Goal: Information Seeking & Learning: Learn about a topic

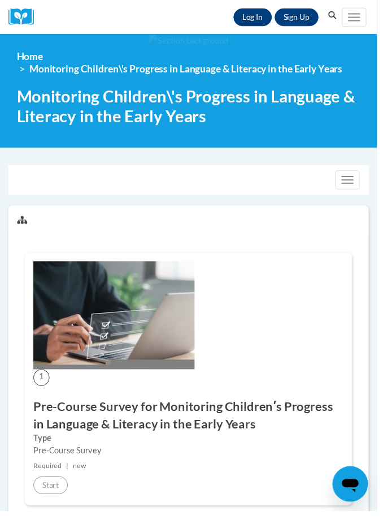
click at [258, 15] on link "Log In" at bounding box center [257, 17] width 39 height 18
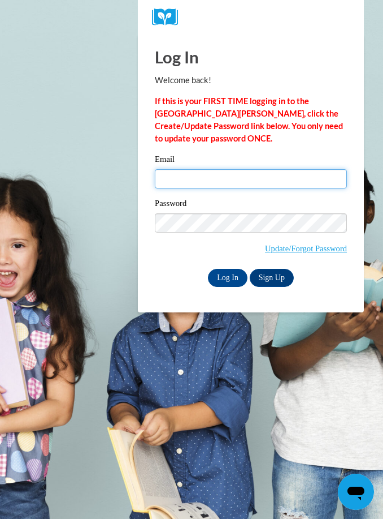
type input "awmainie08@gmail.com"
click at [228, 277] on input "Log In" at bounding box center [228, 278] width 40 height 18
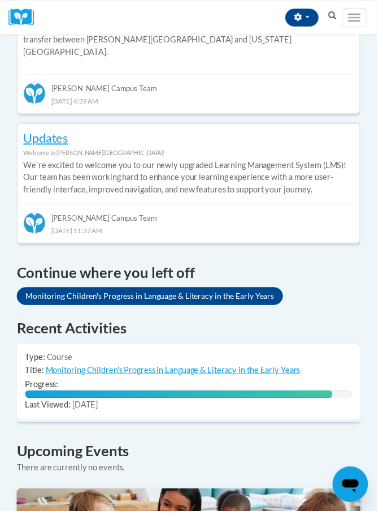
scroll to position [580, 0]
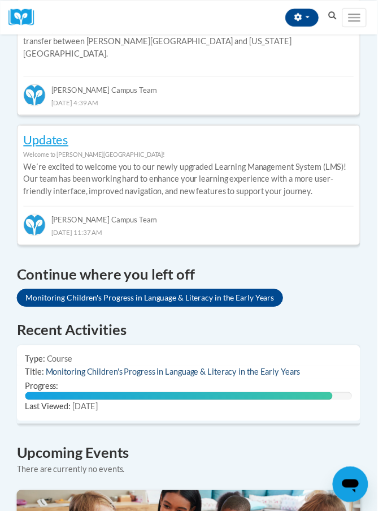
click at [260, 372] on link "Monitoring Children's Progress in Language & Literacy in the Early Years" at bounding box center [175, 377] width 259 height 10
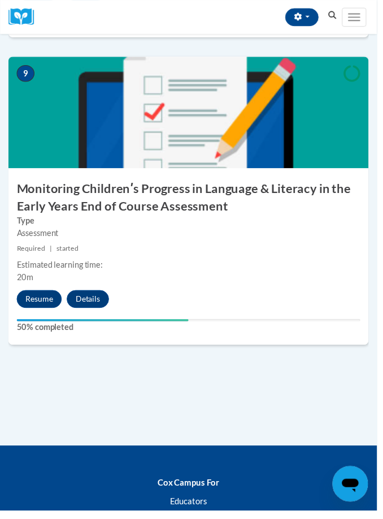
scroll to position [2660, 0]
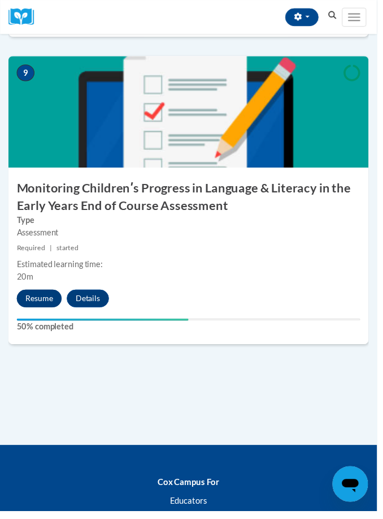
click at [42, 294] on button "Resume" at bounding box center [40, 303] width 46 height 18
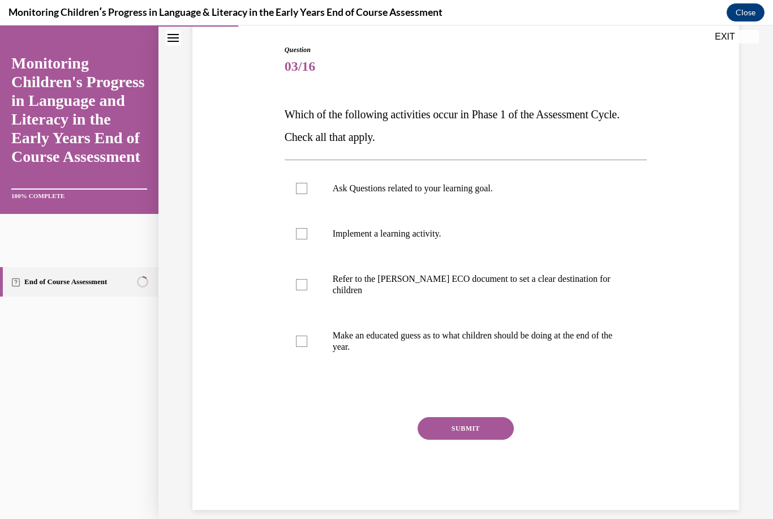
scroll to position [113, 0]
click at [383, 275] on div "Question 03/16 Which of the following activities occur in Phase 1 of the Assess…" at bounding box center [465, 260] width 552 height 499
click at [383, 148] on p "Which of the following activities occur in Phase 1 of the Assessment Cycle. Che…" at bounding box center [465, 125] width 363 height 45
click at [383, 168] on div "Question 03/16 Which of the following activities occur in Phase 1 of the Assess…" at bounding box center [465, 260] width 552 height 499
click at [383, 196] on label "Ask Questions related to your learning goal." at bounding box center [465, 188] width 363 height 45
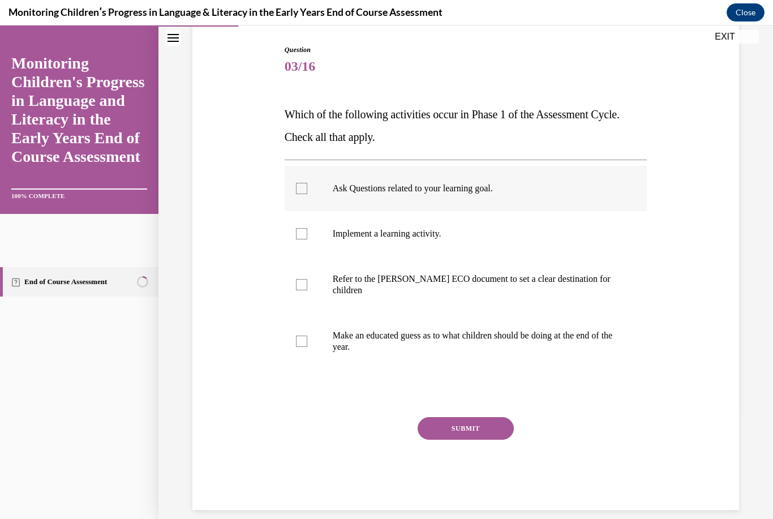
click at [307, 194] on input "Ask Questions related to your learning goal." at bounding box center [301, 188] width 11 height 11
checkbox input "true"
click at [379, 242] on label "Implement a learning activity." at bounding box center [465, 233] width 363 height 45
click at [307, 239] on input "Implement a learning activity." at bounding box center [301, 233] width 11 height 11
checkbox input "true"
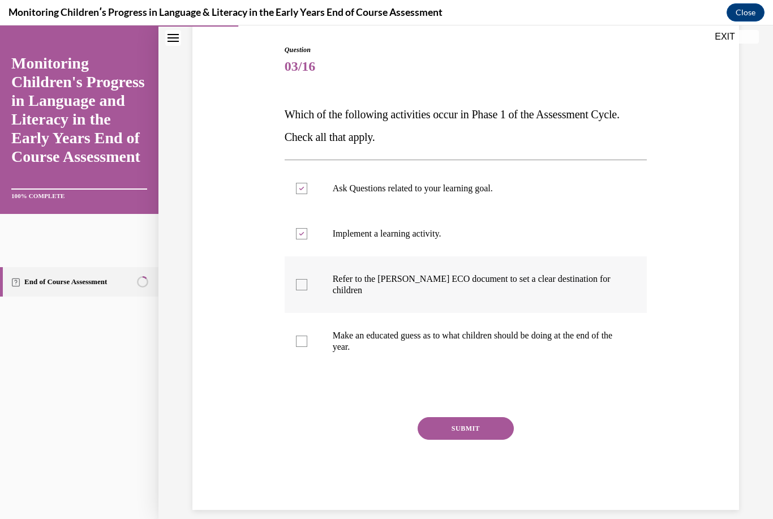
click at [383, 285] on p "Refer to the [PERSON_NAME] ECO document to set a clear destination for children" at bounding box center [476, 284] width 286 height 23
click at [307, 285] on input "Refer to the [PERSON_NAME] ECO document to set a clear destination for children" at bounding box center [301, 284] width 11 height 11
checkbox input "true"
click at [383, 361] on label "Make an educated guess as to what children should be doing at the end of the ye…" at bounding box center [465, 341] width 363 height 57
click at [307, 347] on input "Make an educated guess as to what children should be doing at the end of the ye…" at bounding box center [301, 340] width 11 height 11
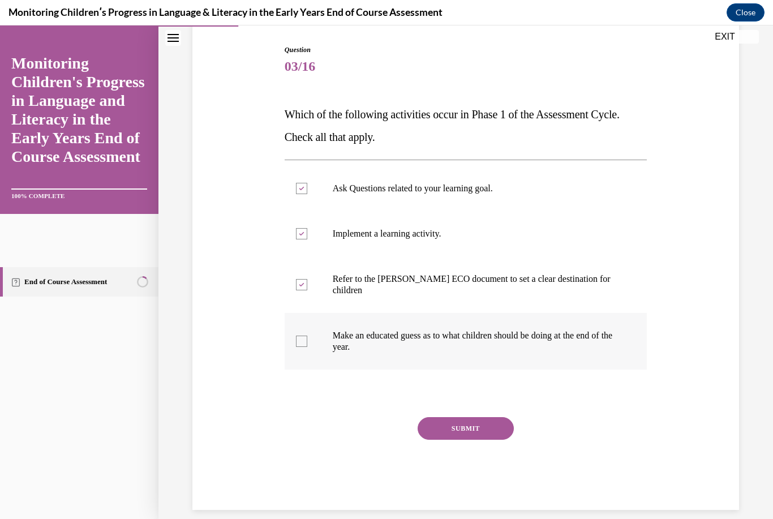
checkbox input "true"
click at [383, 426] on button "SUBMIT" at bounding box center [465, 428] width 96 height 23
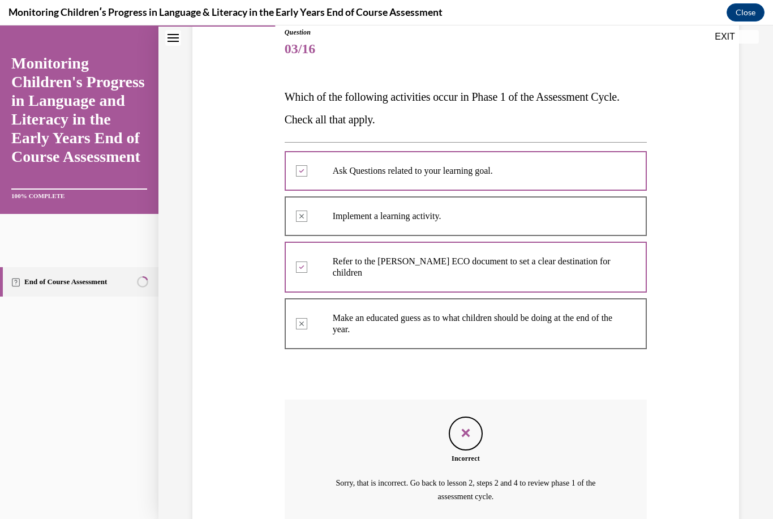
scroll to position [36, 0]
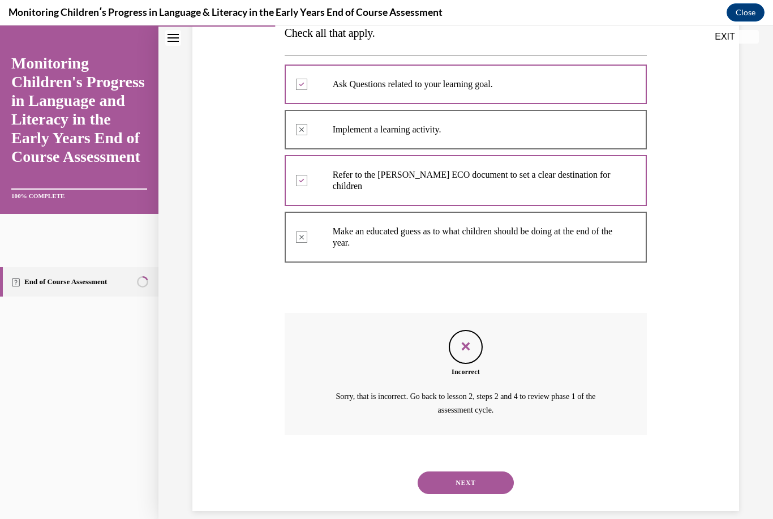
click at [383, 471] on button "NEXT" at bounding box center [465, 482] width 96 height 23
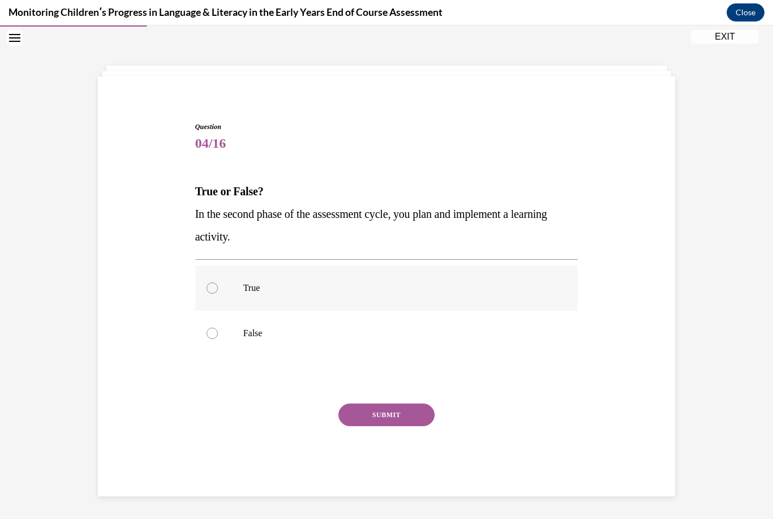
click at [282, 299] on label "True" at bounding box center [386, 287] width 383 height 45
click at [218, 294] on input "True" at bounding box center [211, 287] width 11 height 11
radio input "true"
click at [383, 420] on button "SUBMIT" at bounding box center [386, 414] width 96 height 23
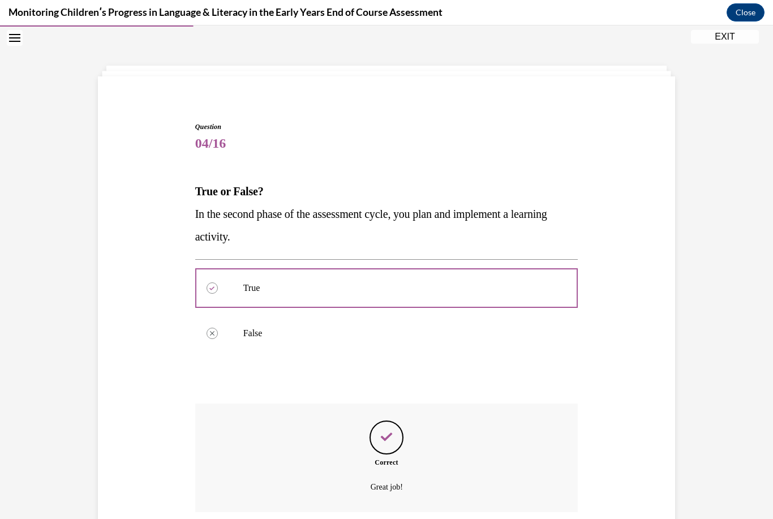
click at [383, 459] on div "Correct" at bounding box center [386, 462] width 383 height 10
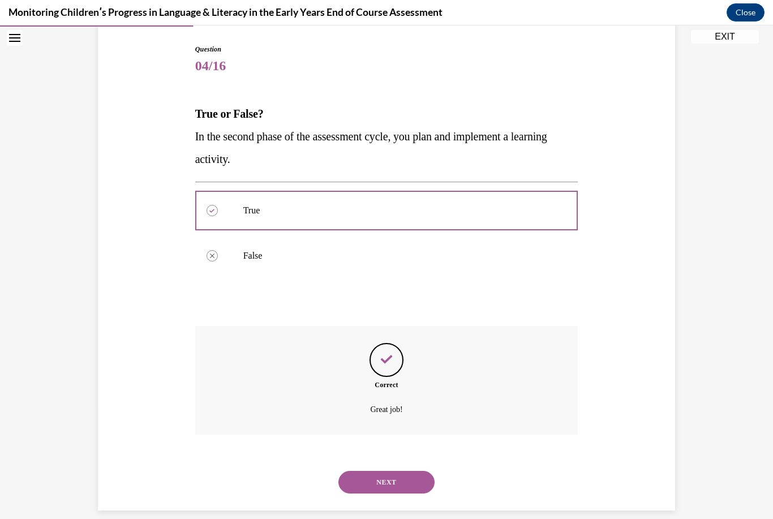
click at [383, 471] on button "NEXT" at bounding box center [386, 482] width 96 height 23
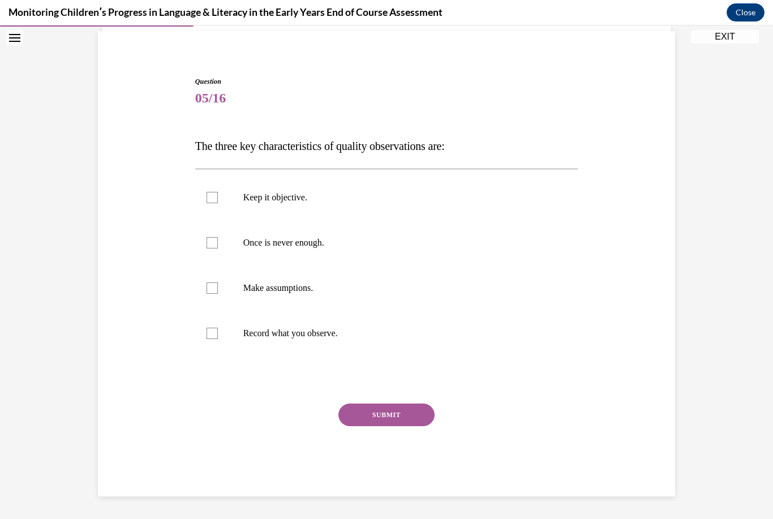
scroll to position [67, 0]
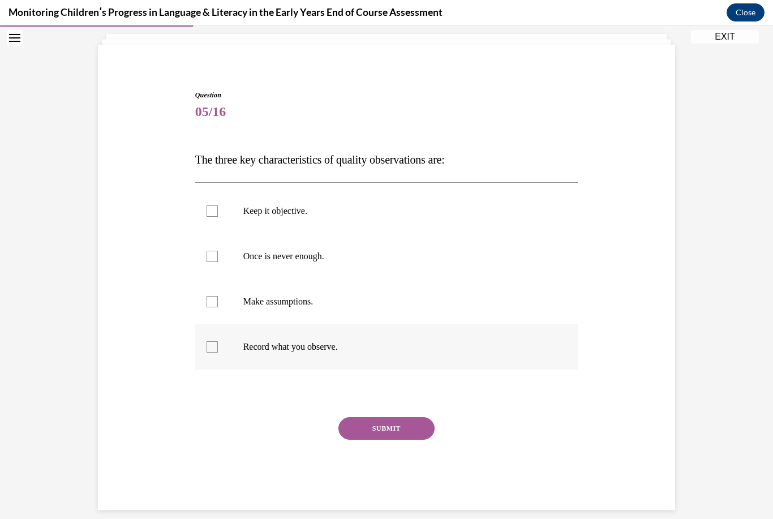
click at [287, 347] on p "Record what you observe." at bounding box center [396, 346] width 307 height 11
click at [218, 347] on input "Record what you observe." at bounding box center [211, 346] width 11 height 11
checkbox input "true"
click at [331, 250] on label "Once is never enough." at bounding box center [386, 256] width 383 height 45
click at [218, 251] on input "Once is never enough." at bounding box center [211, 256] width 11 height 11
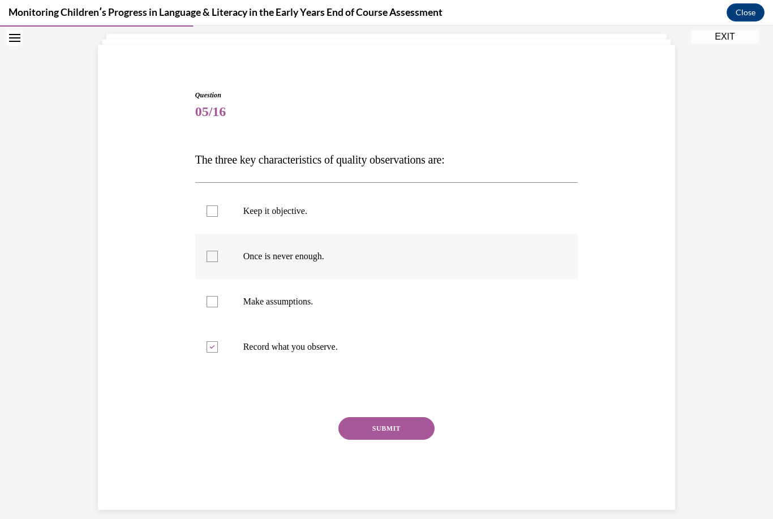
checkbox input "true"
click at [337, 194] on label "Keep it objective." at bounding box center [386, 210] width 383 height 45
click at [218, 205] on input "Keep it objective." at bounding box center [211, 210] width 11 height 11
checkbox input "true"
click at [383, 423] on button "SUBMIT" at bounding box center [386, 428] width 96 height 23
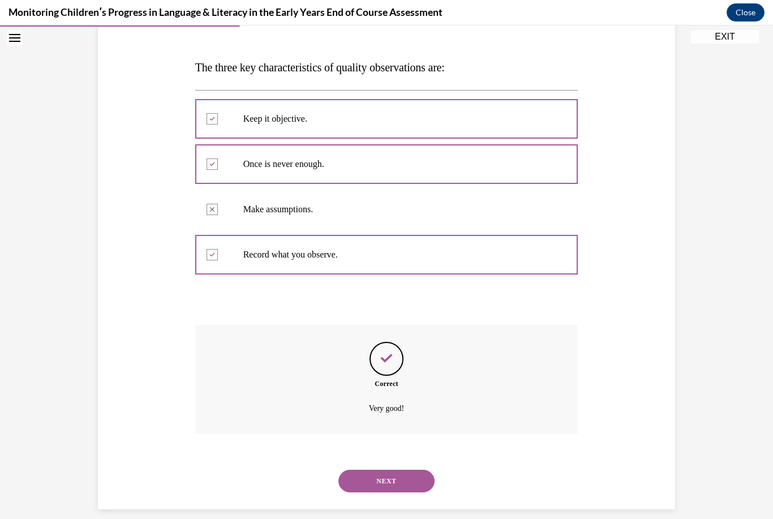
scroll to position [158, 0]
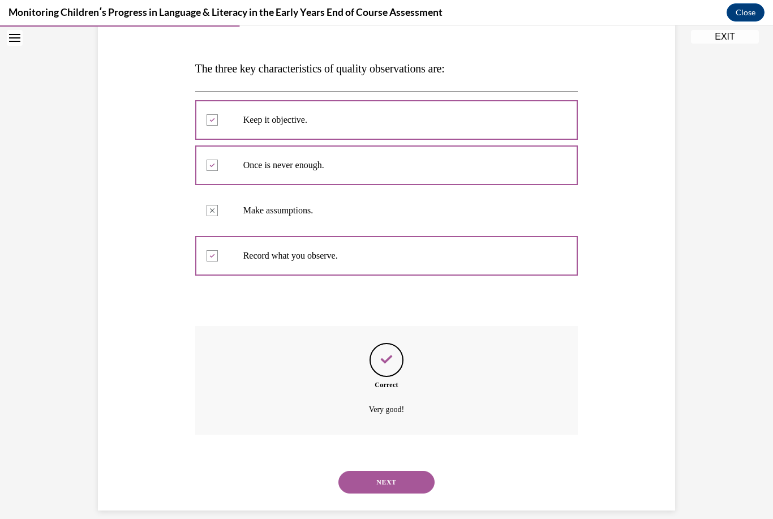
click at [383, 471] on button "NEXT" at bounding box center [386, 482] width 96 height 23
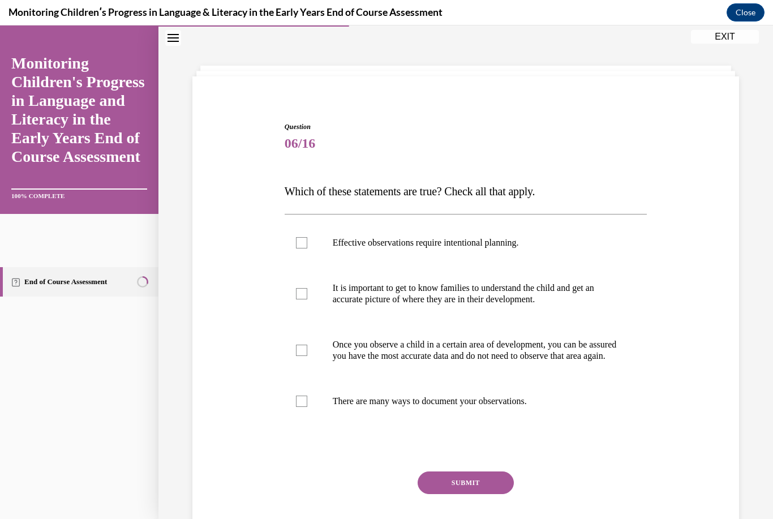
scroll to position [101, 0]
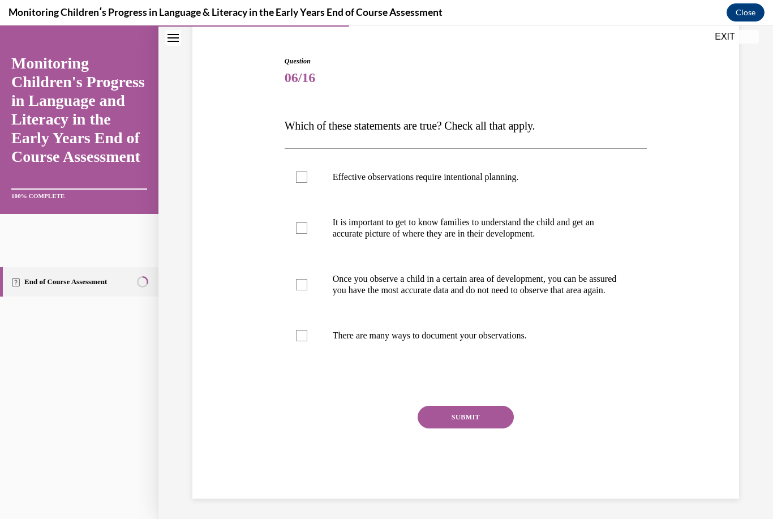
click at [383, 256] on div "Question 06/16 Which of these statements are true? Check all that apply. Effect…" at bounding box center [465, 260] width 552 height 476
click at [383, 164] on label "Effective observations require intentional planning." at bounding box center [465, 176] width 363 height 45
click at [307, 171] on input "Effective observations require intentional planning." at bounding box center [301, 176] width 11 height 11
checkbox input "true"
click at [383, 219] on p "It is important to get to know families to understand the child and get an accu…" at bounding box center [476, 228] width 286 height 23
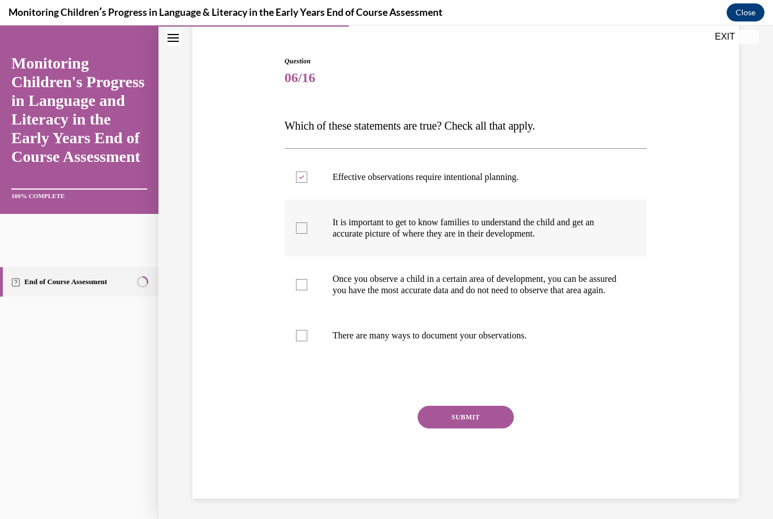
click at [307, 222] on input "It is important to get to know families to understand the child and get an accu…" at bounding box center [301, 227] width 11 height 11
checkbox input "true"
click at [383, 358] on label "There are many ways to document your observations." at bounding box center [465, 335] width 363 height 45
click at [307, 341] on input "There are many ways to document your observations." at bounding box center [301, 335] width 11 height 11
checkbox input "true"
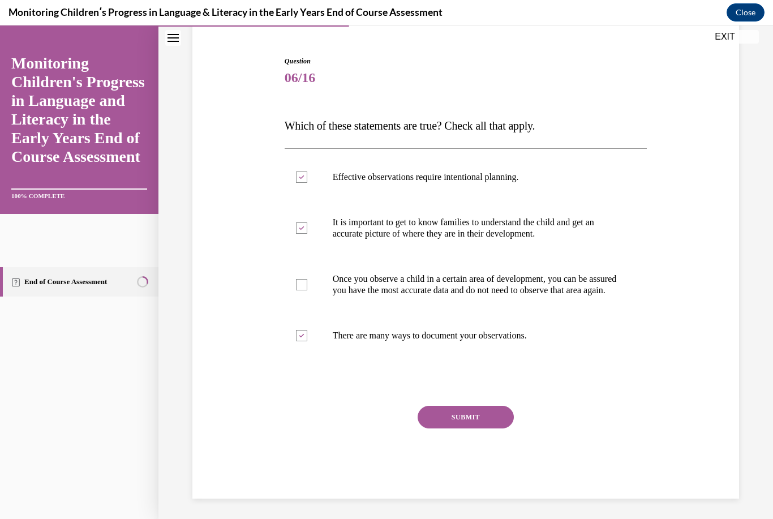
click at [383, 428] on button "SUBMIT" at bounding box center [465, 417] width 96 height 23
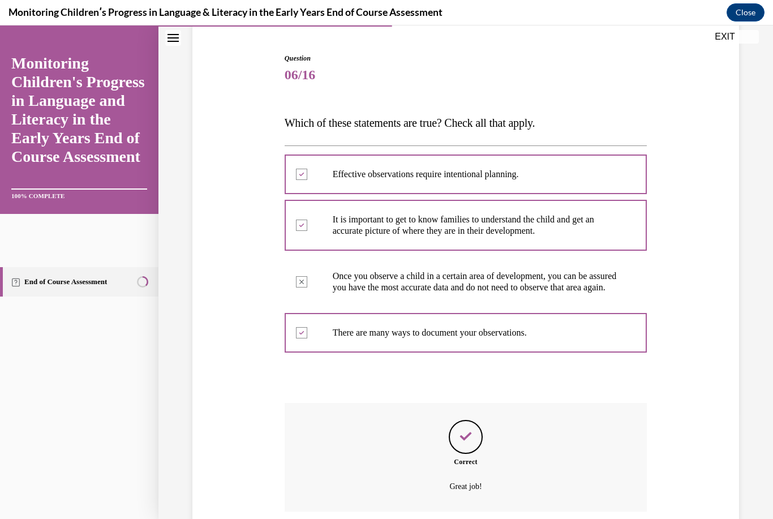
scroll to position [36, 0]
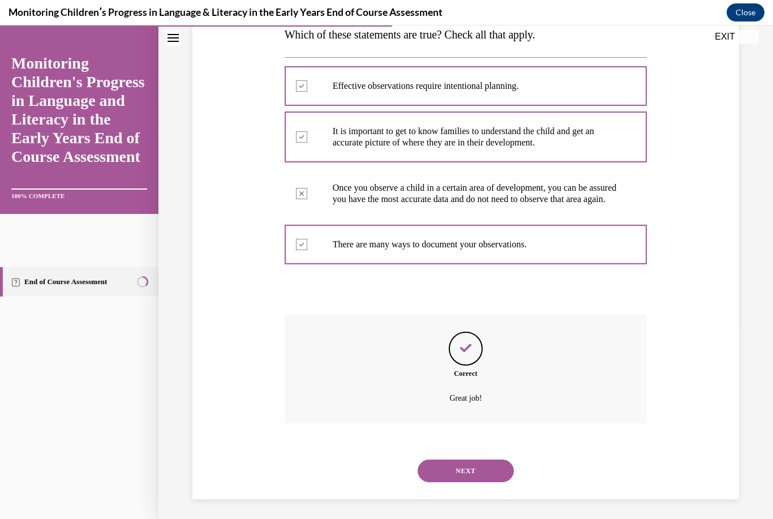
click at [383, 469] on button "NEXT" at bounding box center [465, 470] width 96 height 23
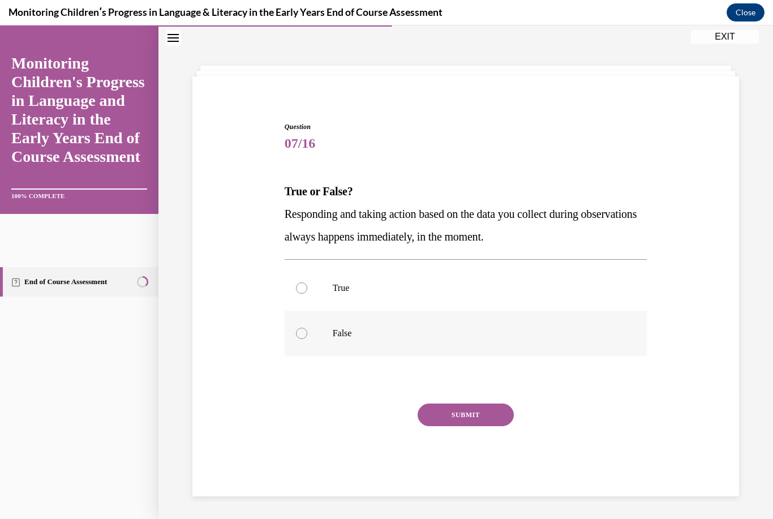
click at [322, 335] on label "False" at bounding box center [465, 332] width 363 height 45
click at [307, 335] on input "False" at bounding box center [301, 332] width 11 height 11
radio input "true"
click at [383, 416] on button "SUBMIT" at bounding box center [465, 414] width 96 height 23
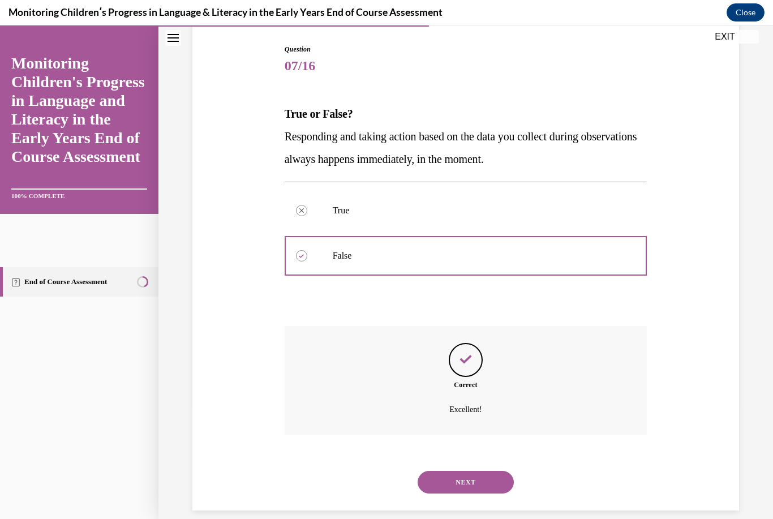
click at [383, 471] on button "NEXT" at bounding box center [465, 482] width 96 height 23
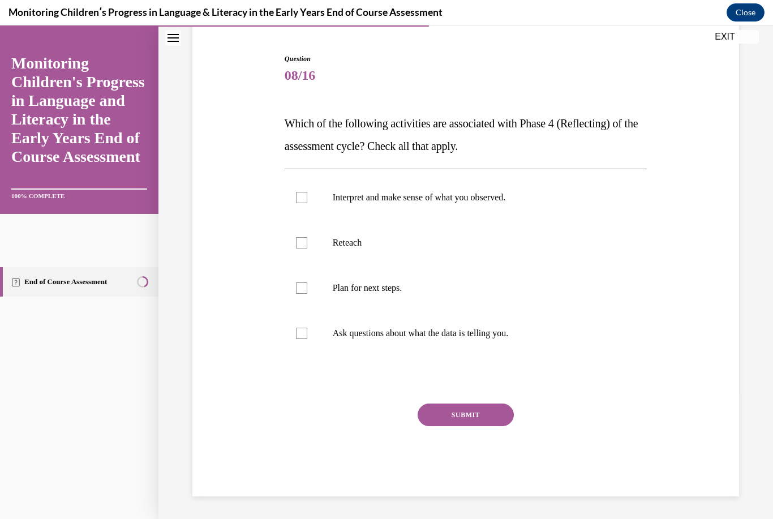
scroll to position [90, 0]
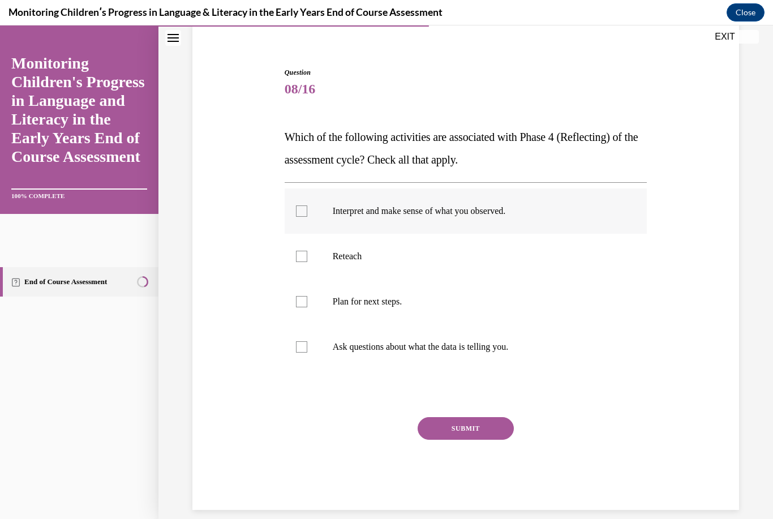
click at [383, 197] on label "Interpret and make sense of what you observed." at bounding box center [465, 210] width 363 height 45
click at [307, 205] on input "Interpret and make sense of what you observed." at bounding box center [301, 210] width 11 height 11
checkbox input "true"
click at [383, 348] on p "Ask questions about what the data is telling you." at bounding box center [476, 346] width 286 height 11
click at [307, 348] on input "Ask questions about what the data is telling you." at bounding box center [301, 346] width 11 height 11
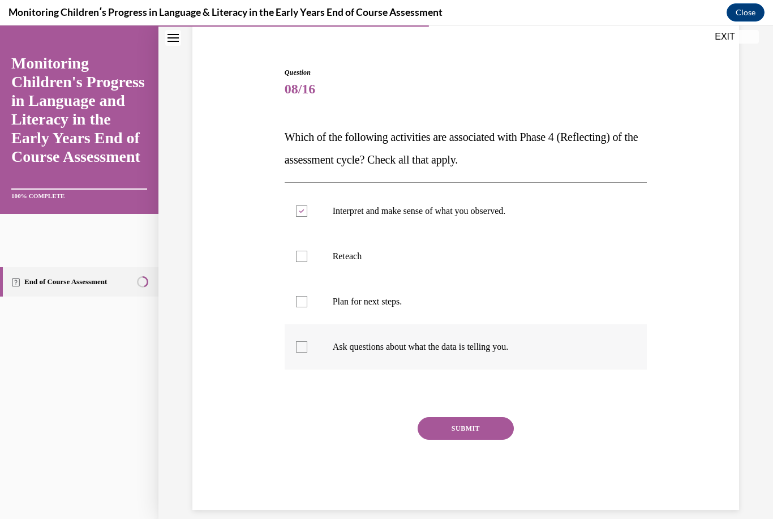
checkbox input "true"
click at [383, 303] on p "Plan for next steps." at bounding box center [476, 301] width 286 height 11
click at [307, 303] on input "Plan for next steps." at bounding box center [301, 301] width 11 height 11
checkbox input "true"
click at [383, 432] on button "SUBMIT" at bounding box center [465, 428] width 96 height 23
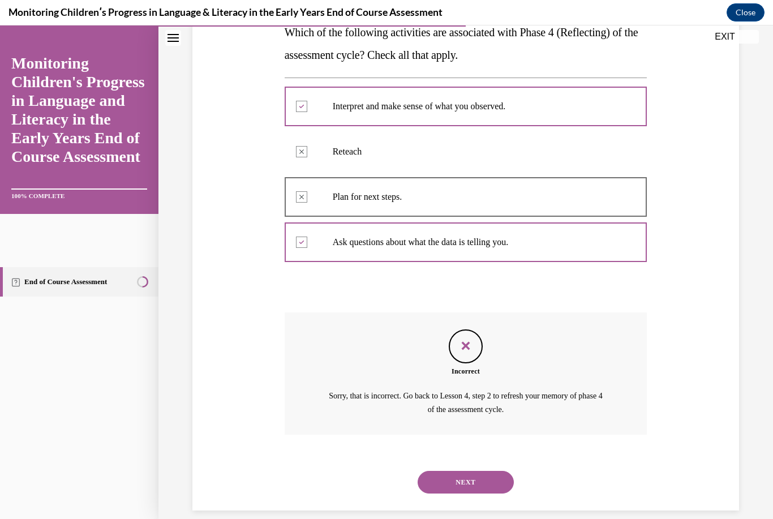
scroll to position [194, 0]
click at [383, 473] on button "NEXT" at bounding box center [465, 482] width 96 height 23
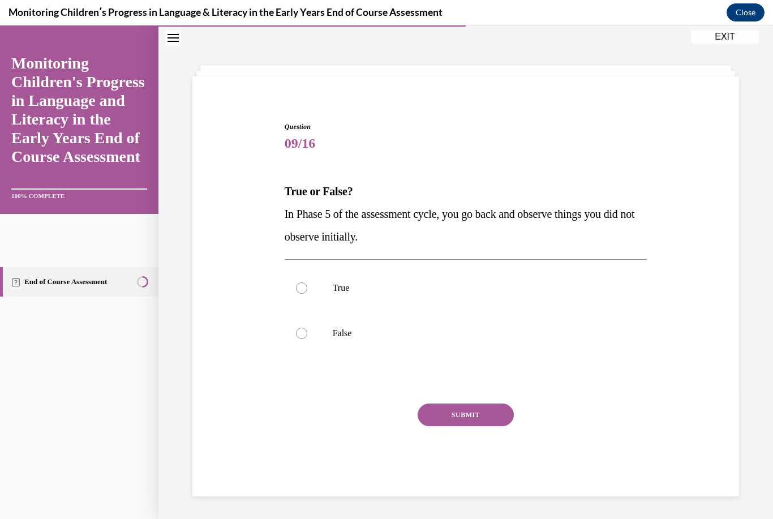
scroll to position [36, 0]
